Goal: Understand process/instructions: Learn how to perform a task or action

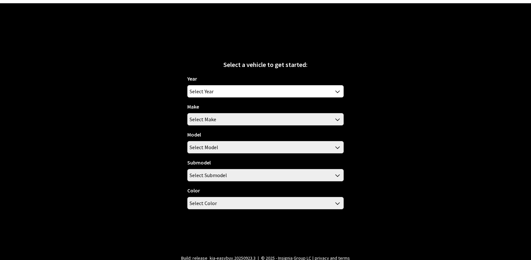
scroll to position [23, 0]
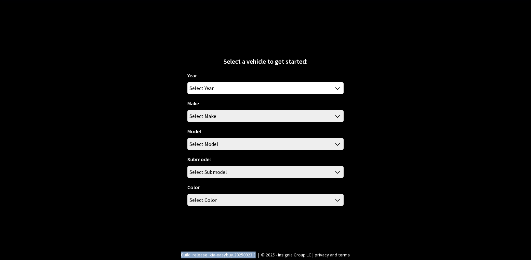
drag, startPoint x: 182, startPoint y: 255, endPoint x: 256, endPoint y: 259, distance: 73.6
drag, startPoint x: 256, startPoint y: 259, endPoint x: 142, endPoint y: 188, distance: 134.0
click at [142, 188] on div "Select a vehicle to get started: Year 2026 2025 2024 2023 2022 2021 2020 2019 2…" at bounding box center [265, 130] width 531 height 260
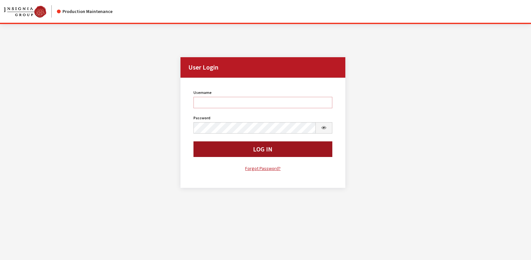
type input "rgoodwin"
click at [213, 150] on button "Log In" at bounding box center [263, 150] width 139 height 16
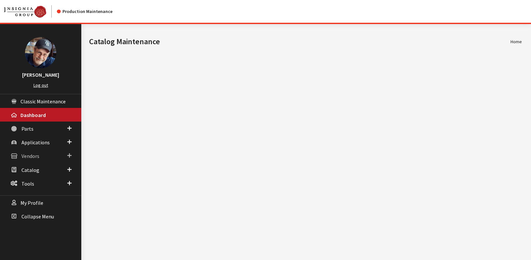
click at [32, 156] on span "Vendors" at bounding box center [30, 156] width 18 height 7
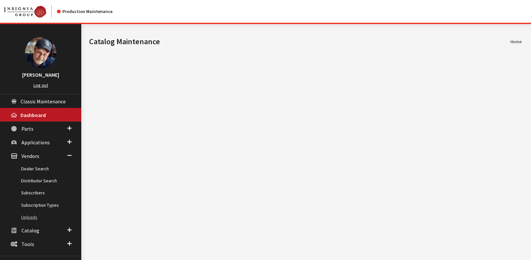
drag, startPoint x: 32, startPoint y: 216, endPoint x: 25, endPoint y: 219, distance: 7.6
click at [25, 219] on link "Uploads" at bounding box center [40, 218] width 81 height 12
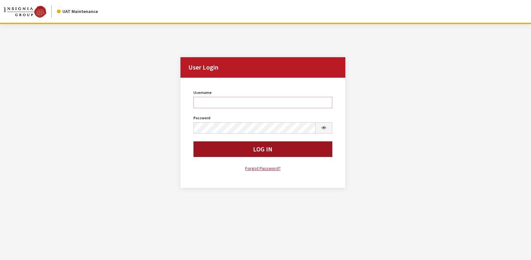
type input "rgoodwin"
click at [210, 149] on button "Log In" at bounding box center [263, 150] width 139 height 16
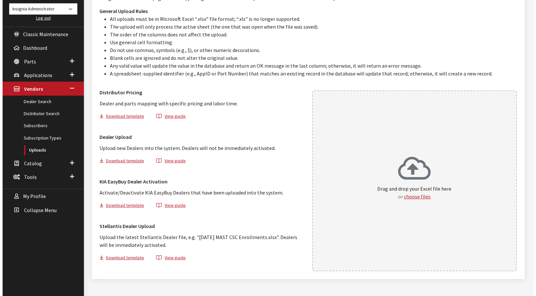
scroll to position [89, 0]
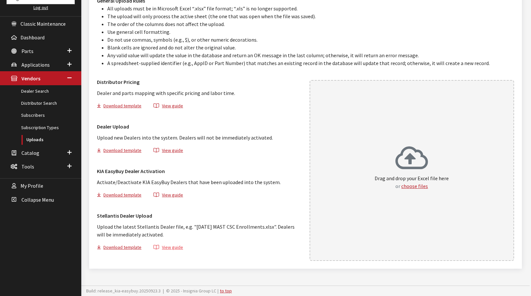
click at [172, 249] on button "View guide" at bounding box center [168, 248] width 41 height 9
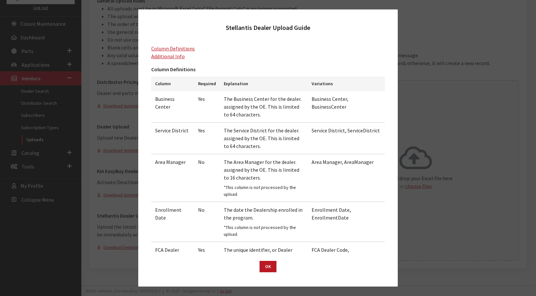
scroll to position [0, 0]
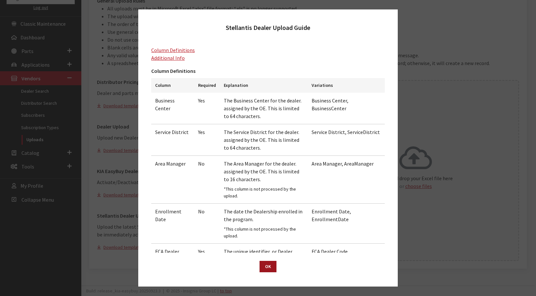
click at [267, 266] on button "OK" at bounding box center [268, 266] width 17 height 11
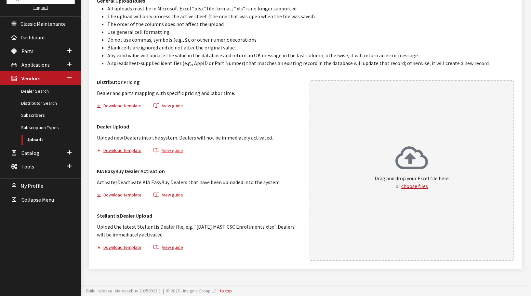
click at [172, 150] on button "View guide" at bounding box center [168, 151] width 41 height 9
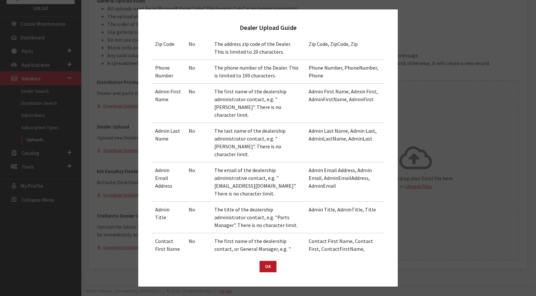
scroll to position [468, 0]
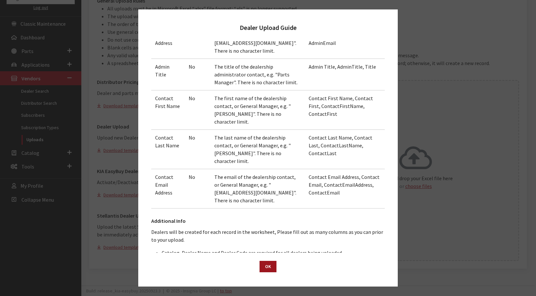
click at [267, 266] on button "OK" at bounding box center [268, 266] width 17 height 11
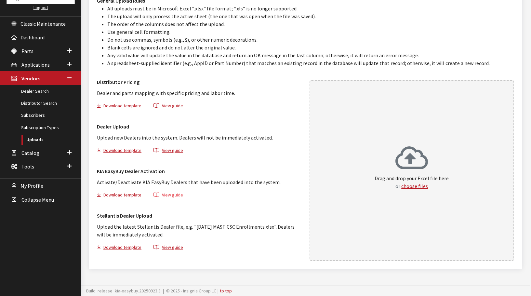
click at [169, 195] on button "View guide" at bounding box center [168, 195] width 41 height 9
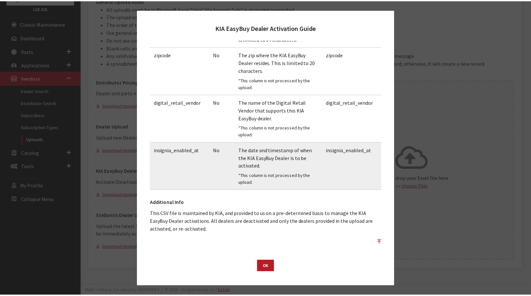
scroll to position [125, 0]
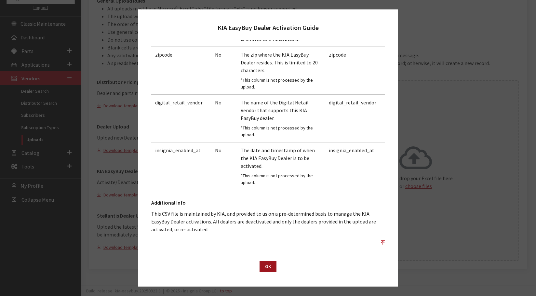
click at [266, 269] on button "OK" at bounding box center [268, 266] width 17 height 11
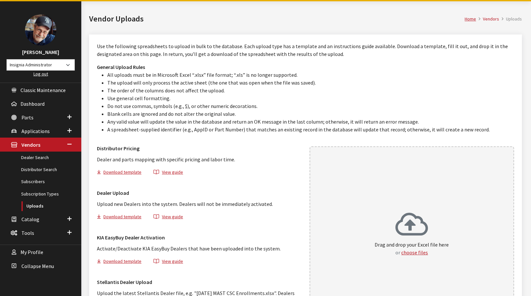
scroll to position [0, 0]
